Goal: Task Accomplishment & Management: Complete application form

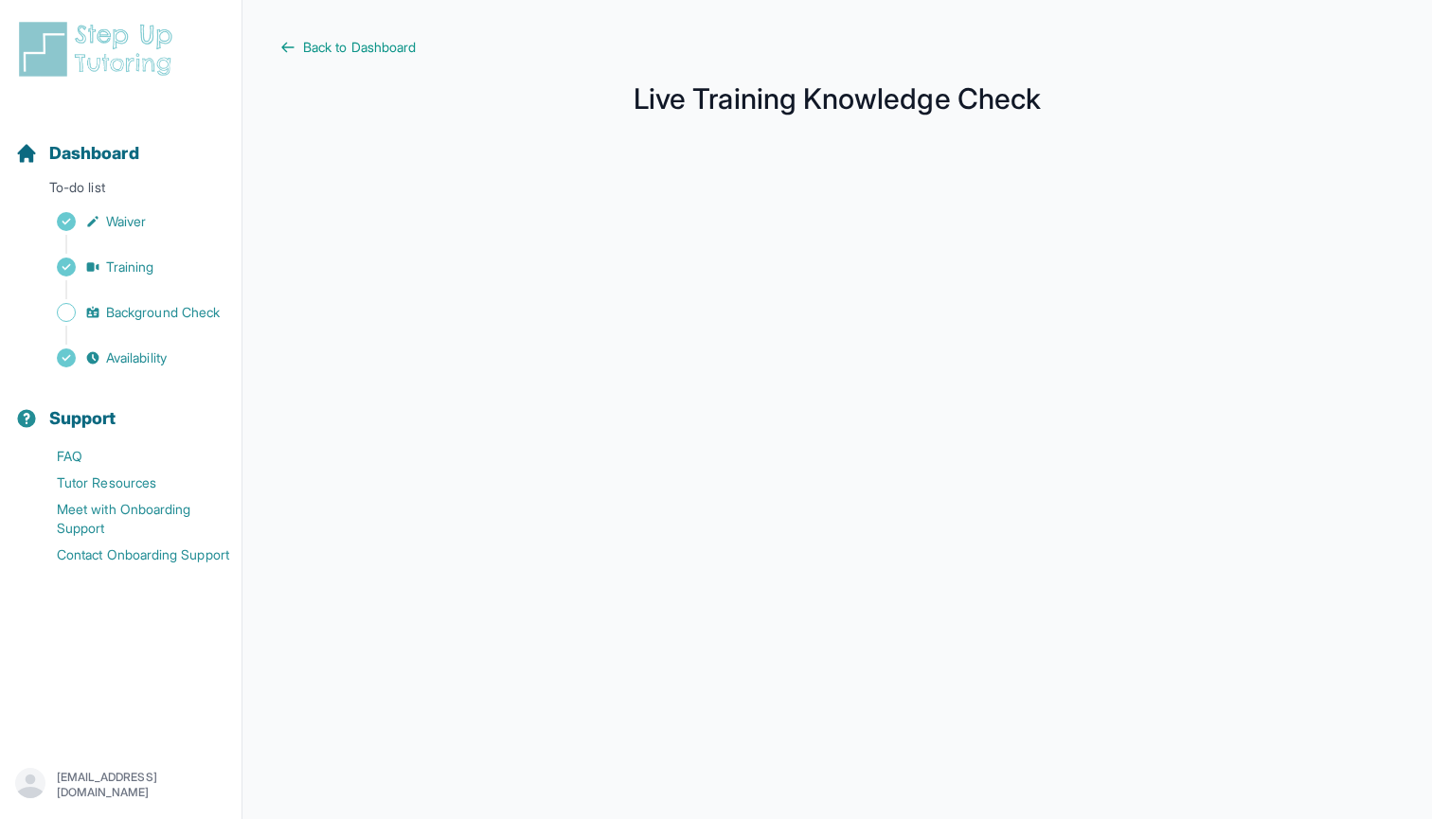
scroll to position [188, 0]
click at [129, 312] on span "Background Check" at bounding box center [163, 312] width 114 height 19
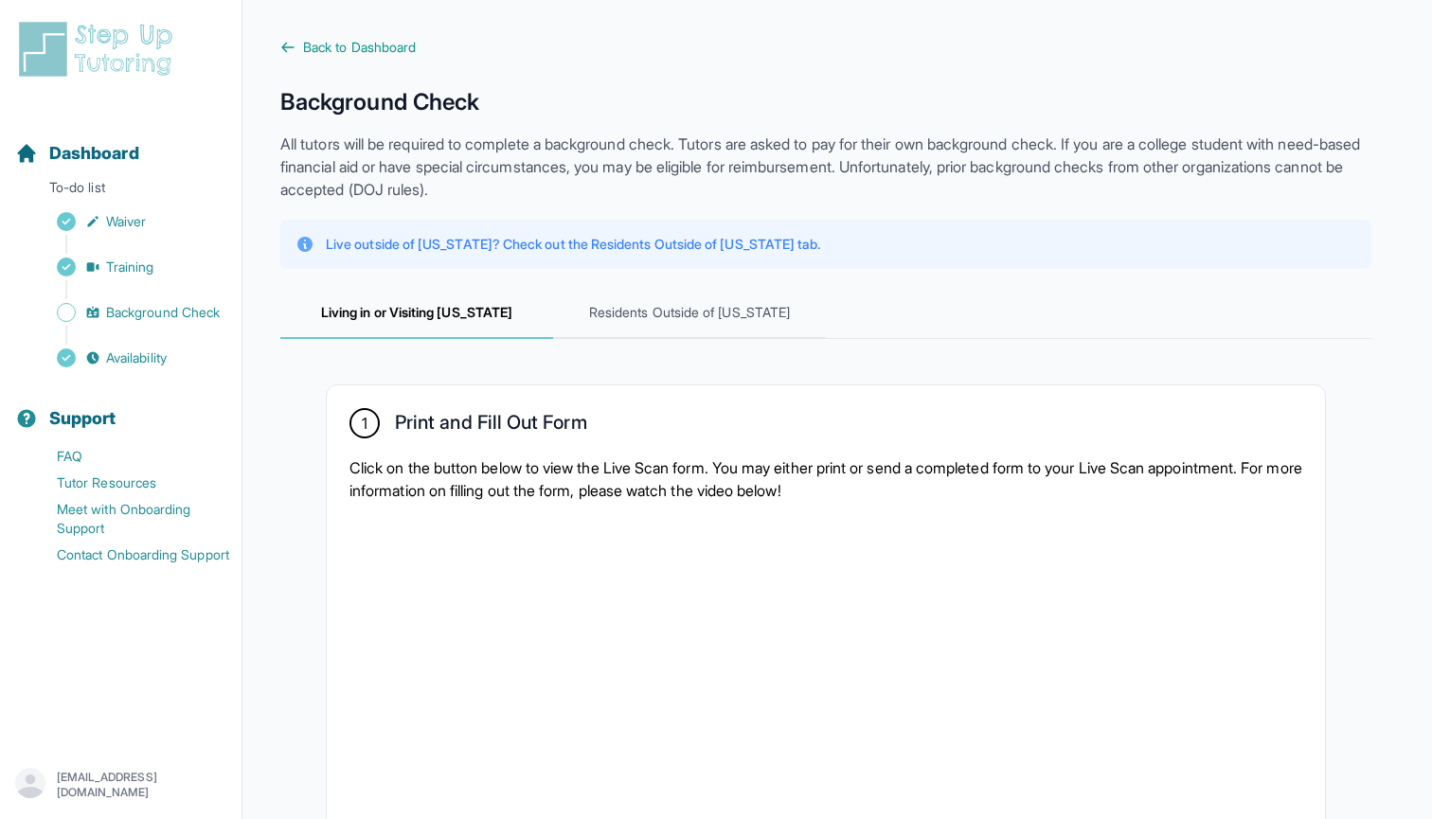
click at [147, 207] on div "Dashboard To-do list Waiver Training Background Check Availability" at bounding box center [121, 240] width 226 height 261
click at [130, 227] on span "Waiver" at bounding box center [126, 221] width 40 height 19
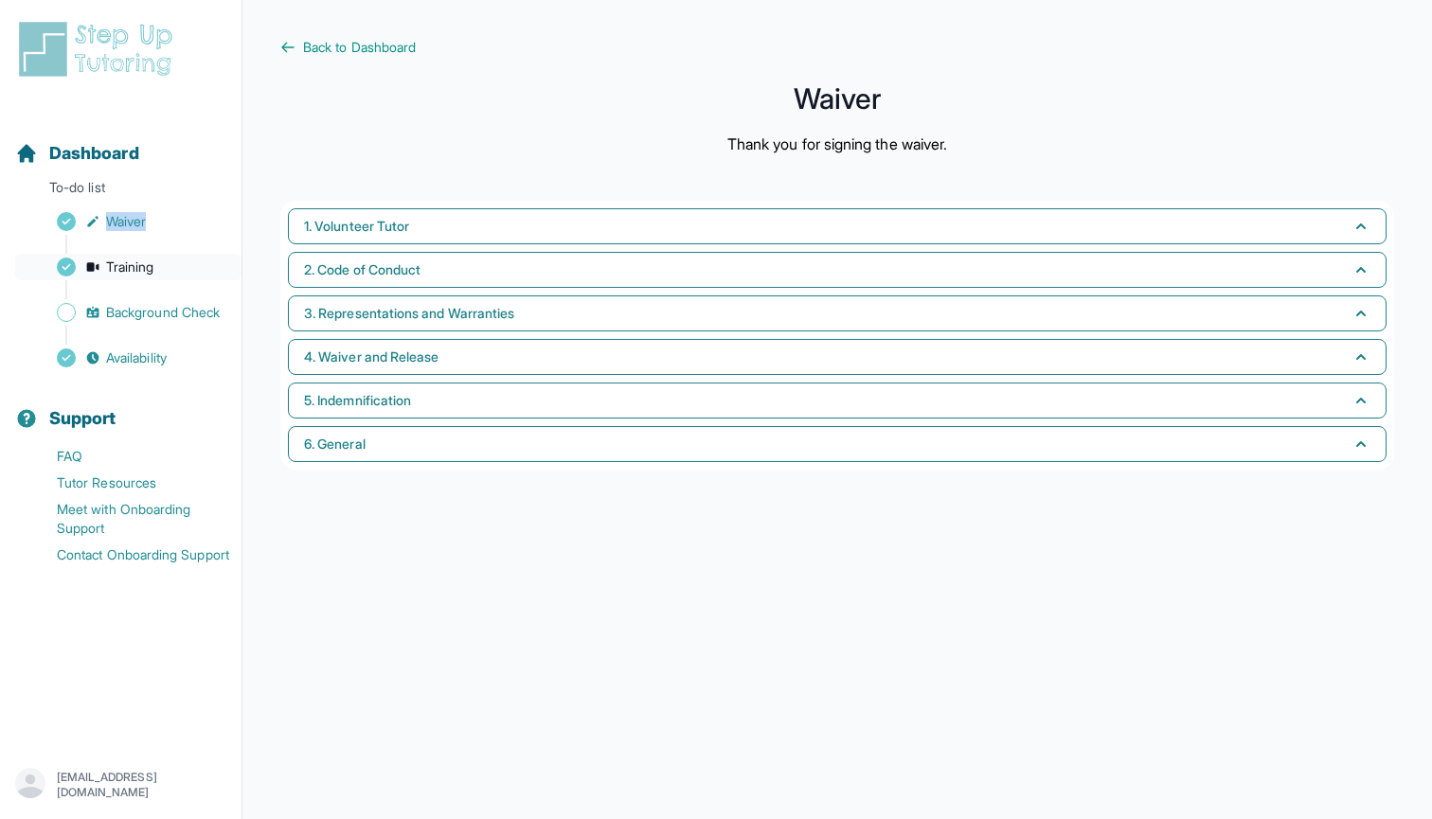
click at [131, 273] on span "Training" at bounding box center [130, 267] width 48 height 19
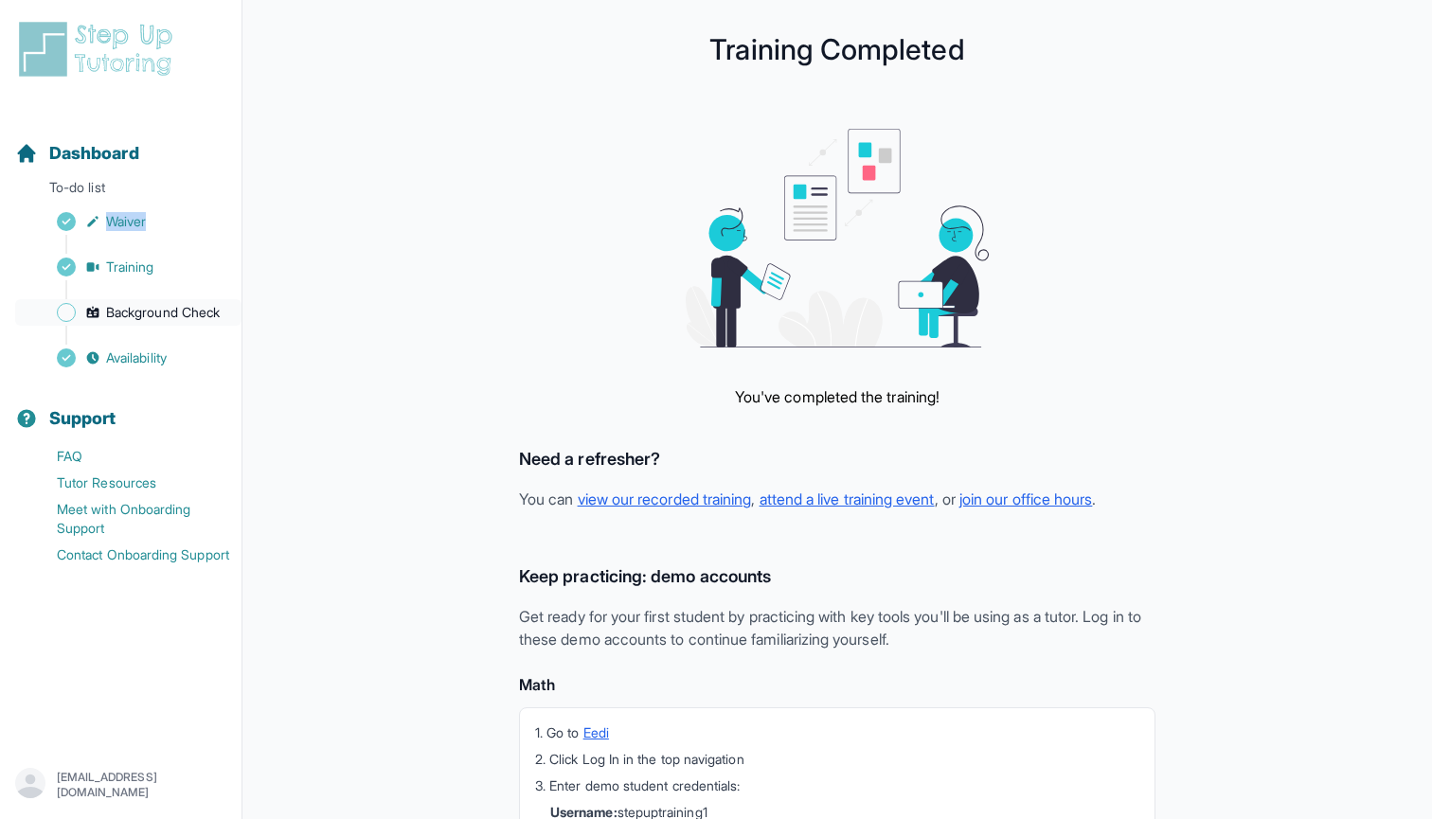
click at [127, 308] on span "Background Check" at bounding box center [163, 312] width 114 height 19
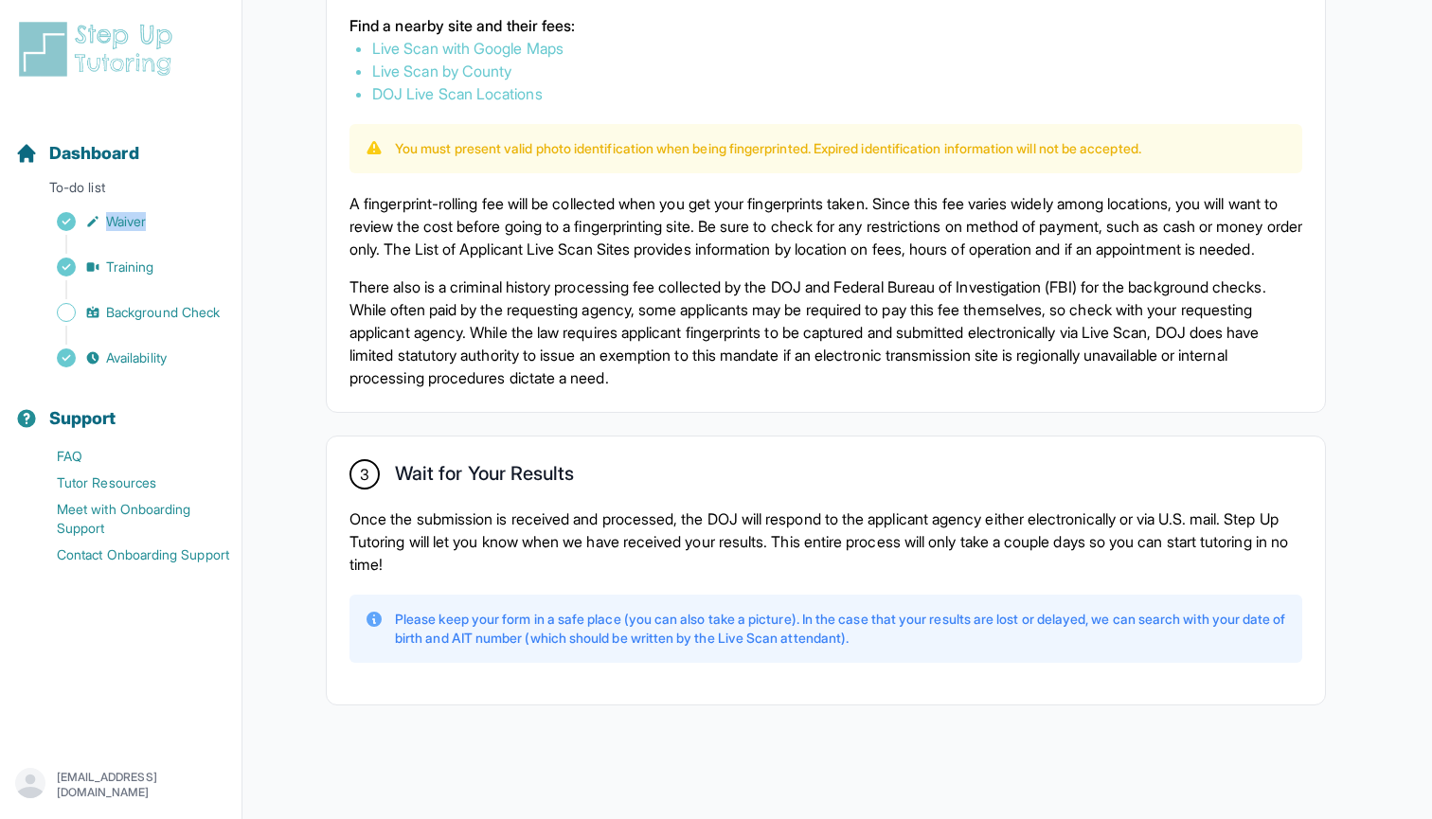
scroll to position [1226, 0]
